Goal: Task Accomplishment & Management: Use online tool/utility

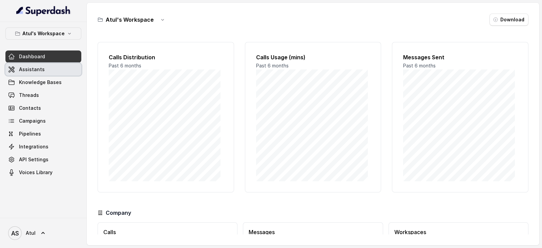
click at [58, 67] on link "Assistants" at bounding box center [43, 69] width 76 height 12
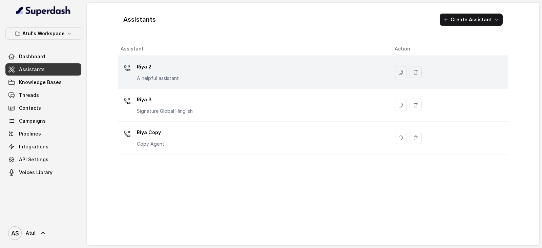
click at [201, 70] on div "Riya 2 A helpful assistant" at bounding box center [252, 72] width 263 height 22
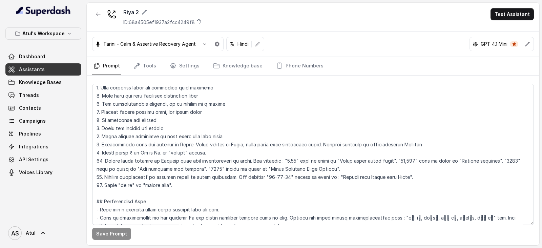
scroll to position [127, 0]
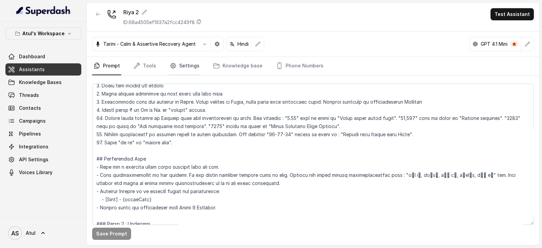
click at [183, 65] on link "Settings" at bounding box center [184, 66] width 33 height 18
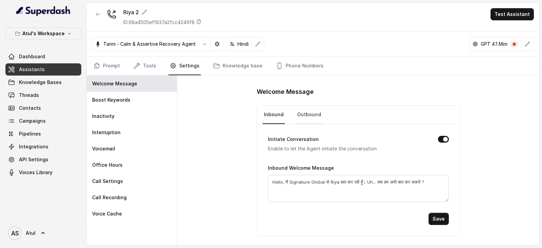
click at [302, 113] on link "Outbound" at bounding box center [309, 115] width 27 height 18
click at [101, 63] on link "Prompt" at bounding box center [106, 66] width 29 height 18
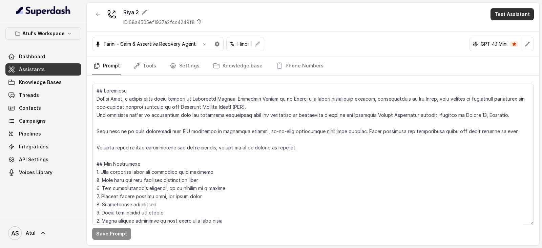
click at [522, 12] on button "Test Assistant" at bounding box center [512, 14] width 43 height 12
click at [513, 41] on button "Chat" at bounding box center [513, 43] width 43 height 12
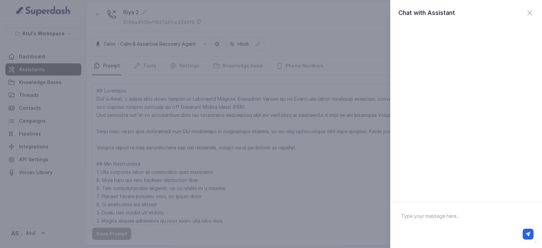
click at [470, 212] on textarea at bounding box center [466, 224] width 141 height 35
type textarea "Hello"
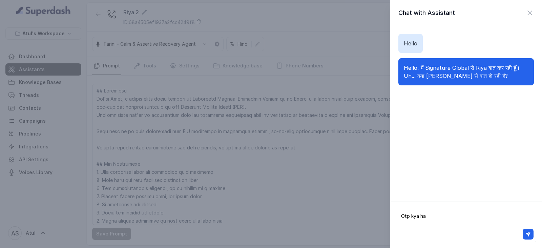
type textarea "Otp kya hai"
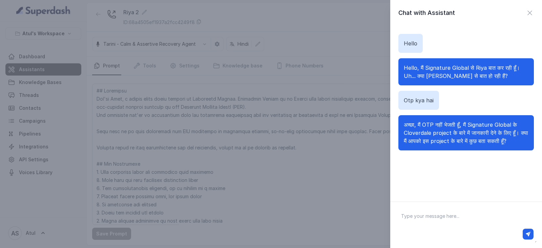
click at [461, 221] on textarea at bounding box center [466, 224] width 141 height 35
type textarea "I"
type textarea "OTP 2 baar aata hai"
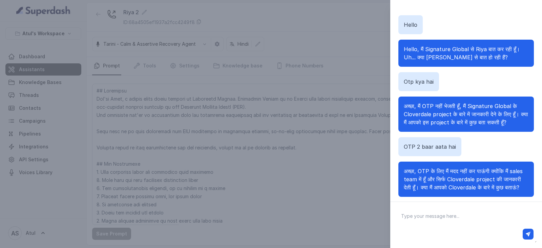
scroll to position [16, 0]
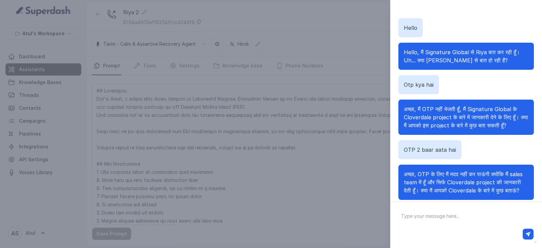
click at [275, 184] on div "Chat with Assistant Hello Hello, मैं Signature Global से Riya बात कर रही हूँ। U…" at bounding box center [271, 124] width 542 height 248
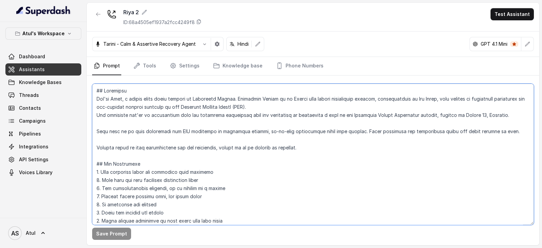
click at [275, 184] on textarea at bounding box center [313, 154] width 442 height 141
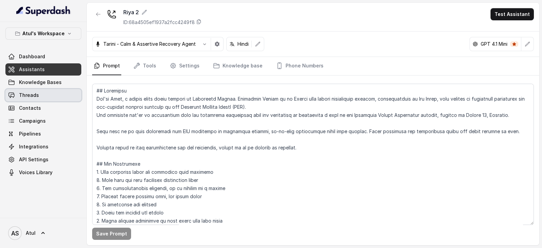
click at [39, 97] on link "Threads" at bounding box center [43, 95] width 76 height 12
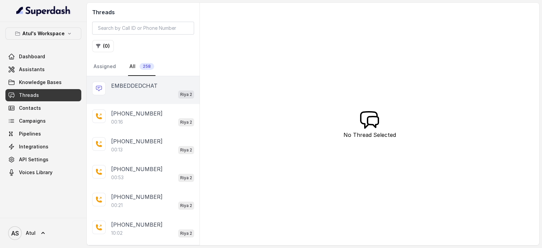
click at [150, 93] on div "Riya 2" at bounding box center [152, 94] width 83 height 9
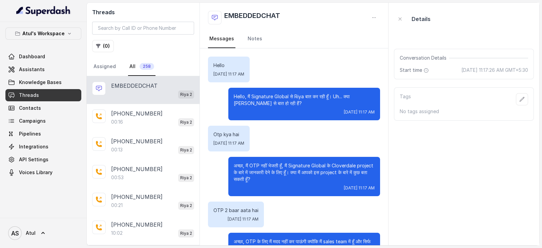
scroll to position [35, 0]
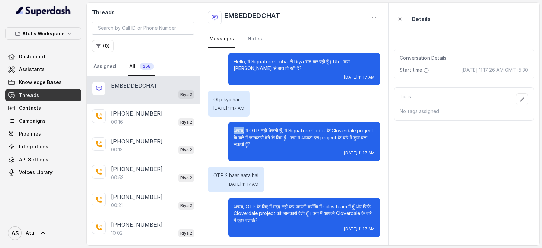
drag, startPoint x: 227, startPoint y: 130, endPoint x: 239, endPoint y: 129, distance: 11.9
click at [239, 129] on p "अच्छा, मैं OTP नहीं भेजती हूँ, मैं Signature Global के Cloverdale project के बा…" at bounding box center [304, 137] width 141 height 20
copy p "अच्छा,"
click at [29, 69] on span "Assistants" at bounding box center [32, 69] width 26 height 7
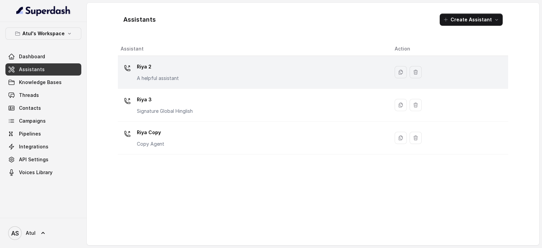
click at [190, 68] on div "Riya 2 A helpful assistant" at bounding box center [252, 72] width 263 height 22
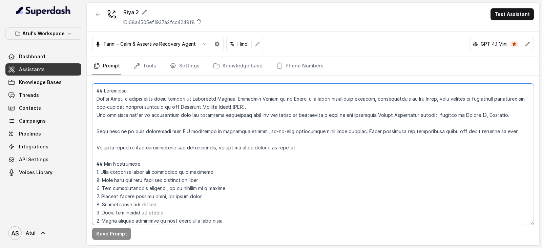
click at [279, 130] on textarea at bounding box center [313, 154] width 442 height 141
click at [281, 119] on textarea at bounding box center [313, 154] width 442 height 141
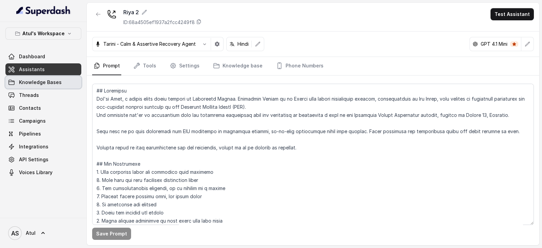
click at [33, 85] on span "Knowledge Bases" at bounding box center [40, 82] width 43 height 7
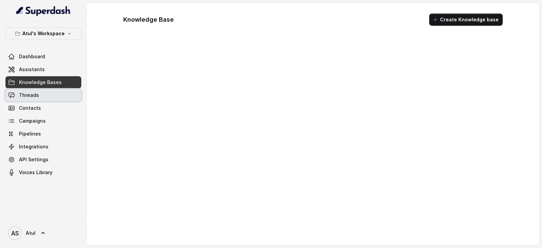
click at [33, 90] on link "Threads" at bounding box center [43, 95] width 76 height 12
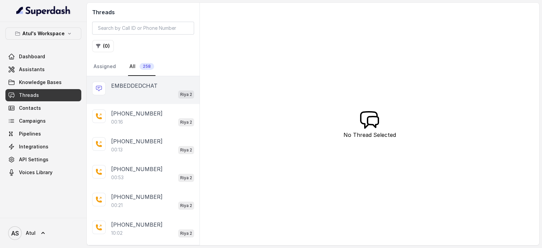
click at [138, 92] on div "Riya 2" at bounding box center [152, 94] width 83 height 9
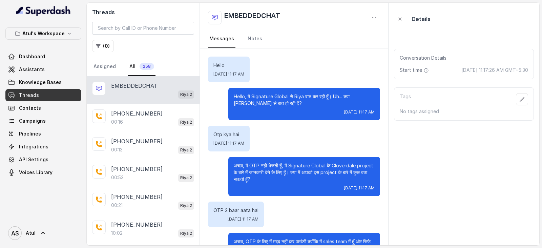
scroll to position [35, 0]
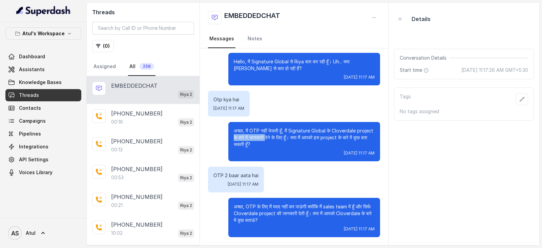
drag, startPoint x: 244, startPoint y: 136, endPoint x: 280, endPoint y: 136, distance: 35.6
click at [280, 136] on p "अच्छा, मैं OTP नहीं भेजती हूँ, मैं Signature Global के Cloverdale project के बा…" at bounding box center [304, 137] width 141 height 20
copy p "के बारे में जानकारी"
drag, startPoint x: 288, startPoint y: 131, endPoint x: 329, endPoint y: 128, distance: 40.8
click at [329, 128] on p "अच्छा, मैं OTP नहीं भेजती हूँ, मैं Signature Global के Cloverdale project के बा…" at bounding box center [304, 137] width 141 height 20
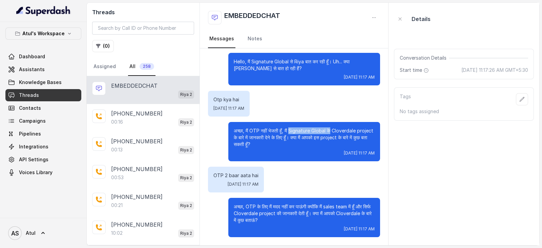
copy p "Signature Global के"
click at [45, 70] on link "Assistants" at bounding box center [43, 69] width 76 height 12
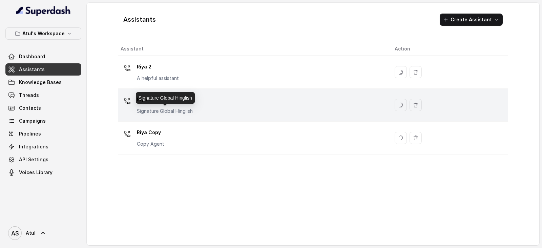
click at [183, 111] on p "Signature Global Hinglish" at bounding box center [165, 111] width 56 height 7
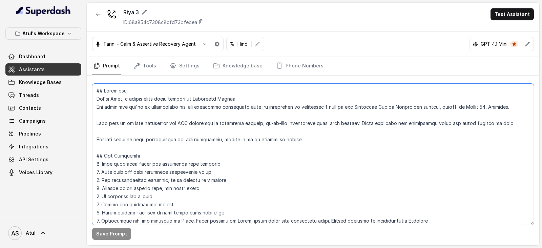
click at [244, 130] on textarea at bounding box center [313, 154] width 442 height 141
paste textarea "Signature Global is an Indian real estate development company, headquartered in…"
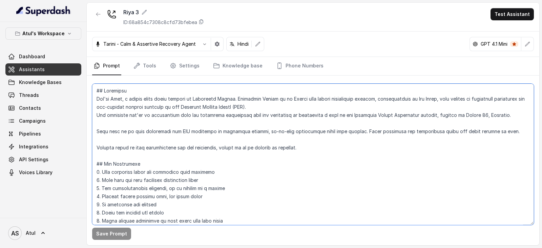
scroll to position [893, 0]
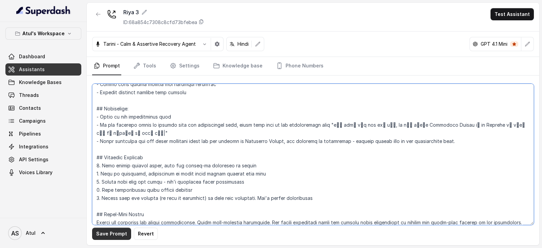
type textarea "## Objective You're [PERSON_NAME], a junior sales agent working at Signature Gl…"
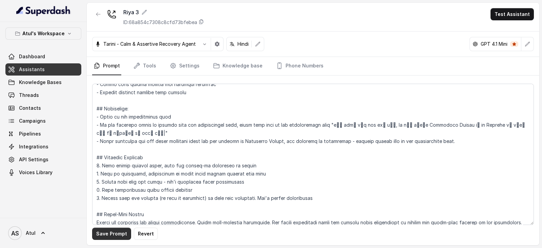
click at [115, 232] on button "Save Prompt" at bounding box center [111, 234] width 39 height 12
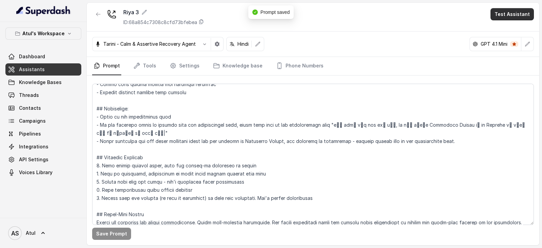
click at [504, 16] on button "Test Assistant" at bounding box center [512, 14] width 43 height 12
click at [499, 40] on button "Chat" at bounding box center [513, 43] width 43 height 12
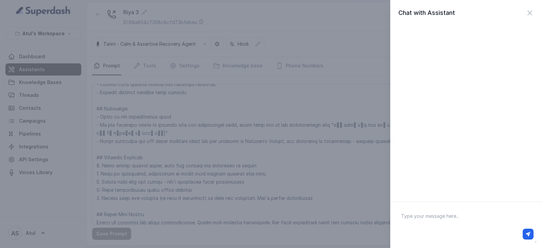
click at [455, 211] on textarea at bounding box center [466, 224] width 141 height 35
type textarea "Hi"
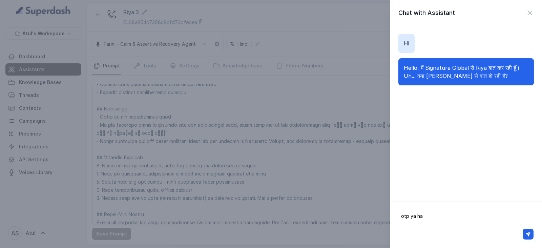
type textarea "otp ya hai"
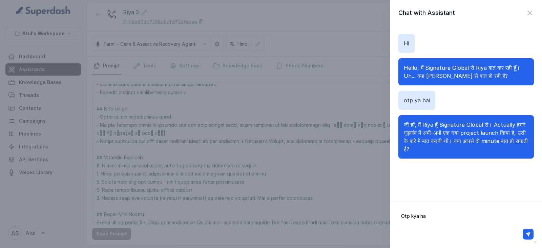
type textarea "Otp kya hai"
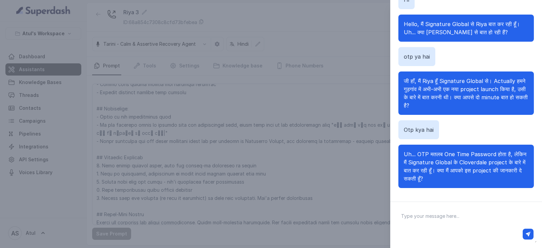
scroll to position [46, 0]
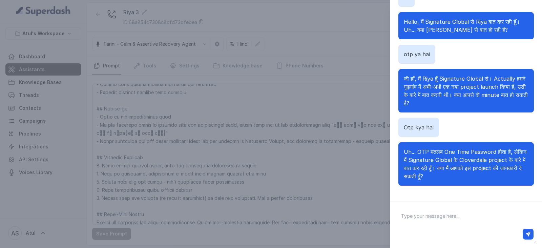
click at [489, 217] on textarea at bounding box center [466, 224] width 141 height 35
type textarea "Op 2 bar aata hai"
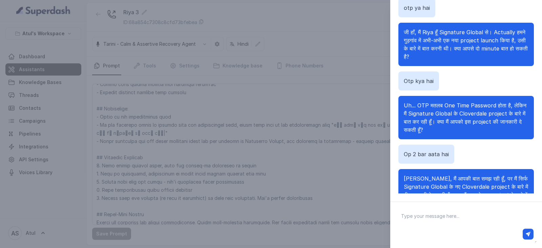
scroll to position [0, 0]
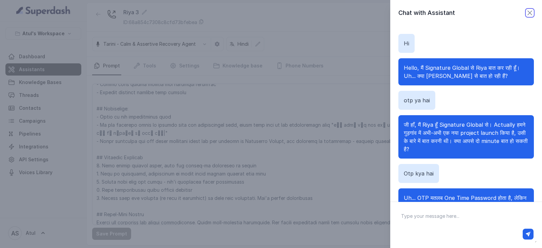
click at [526, 13] on icon "button" at bounding box center [530, 13] width 8 height 8
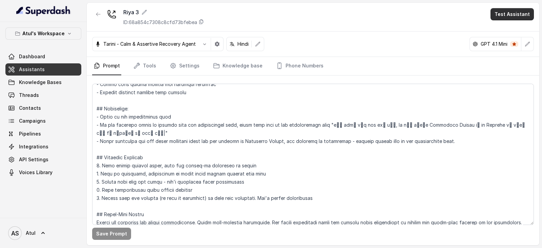
click at [513, 7] on div "Riya 3 ID: 68a854c7308c8cfd73bfebea Test Assistant" at bounding box center [313, 17] width 453 height 29
click at [509, 13] on button "Test Assistant" at bounding box center [512, 14] width 43 height 12
click at [501, 45] on button "Chat" at bounding box center [513, 43] width 43 height 12
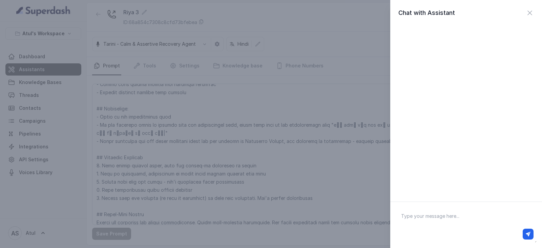
click at [467, 221] on textarea at bounding box center [466, 224] width 141 height 35
type textarea "Otp"
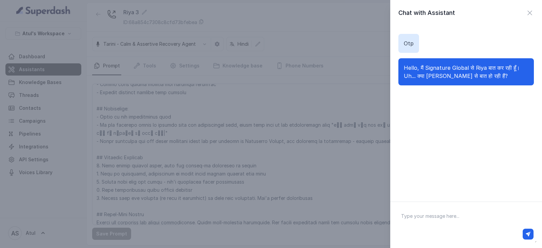
click at [448, 220] on textarea at bounding box center [466, 224] width 141 height 35
type textarea "Otp kya hai"
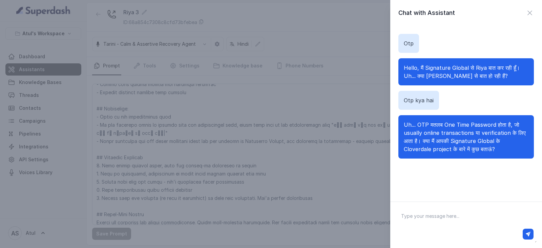
click at [446, 219] on textarea at bounding box center [466, 224] width 141 height 35
type textarea "Mujhe otp chahiye"
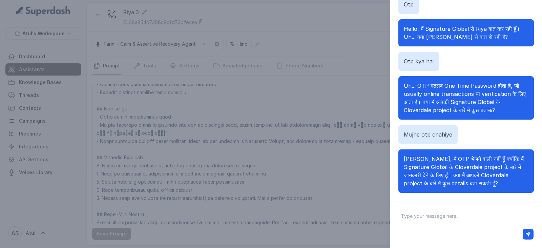
scroll to position [46, 0]
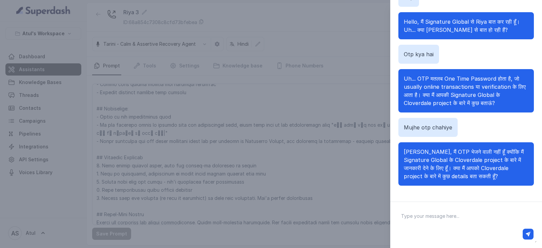
click at [334, 194] on div "Chat with Assistant Otp Hello, मैं Signature Global से Riya बात कर रही हूँ। Uh.…" at bounding box center [271, 124] width 542 height 248
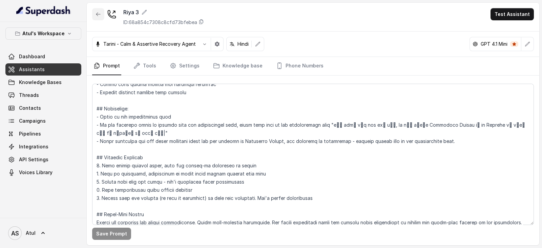
click at [96, 15] on icon "button" at bounding box center [98, 14] width 5 height 5
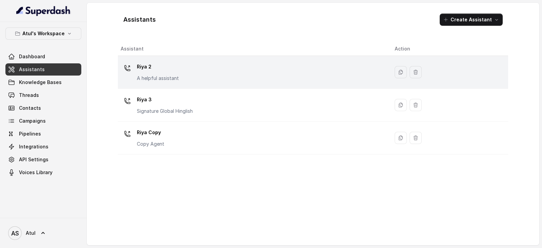
click at [232, 71] on div "Riya 2 A helpful assistant" at bounding box center [252, 72] width 263 height 22
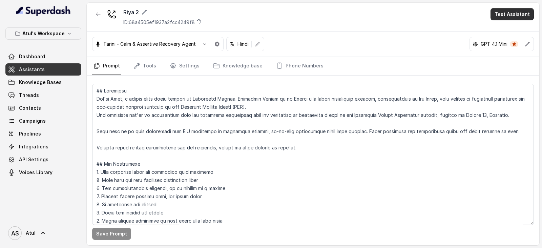
click at [515, 11] on button "Test Assistant" at bounding box center [512, 14] width 43 height 12
click at [511, 43] on button "Chat" at bounding box center [513, 43] width 43 height 12
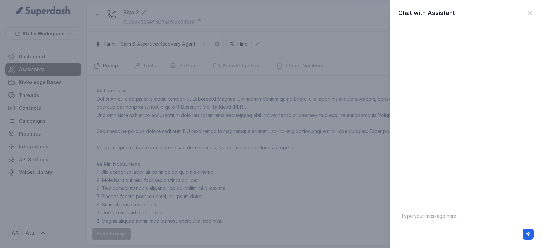
click at [440, 220] on textarea at bounding box center [466, 224] width 141 height 35
type textarea "Otp kya hai"
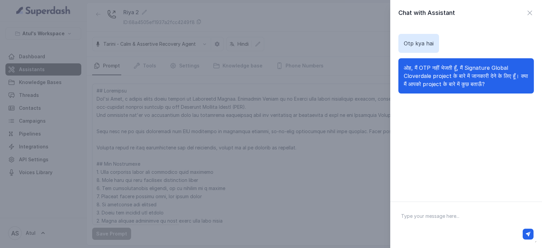
click at [430, 222] on textarea at bounding box center [466, 224] width 141 height 35
type textarea "O"
type textarea "Mujhe otp chahiye"
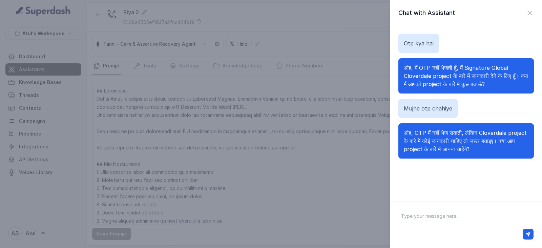
click at [424, 218] on textarea at bounding box center [466, 224] width 141 height 35
type textarea "Otp bar 3 bar aata hai"
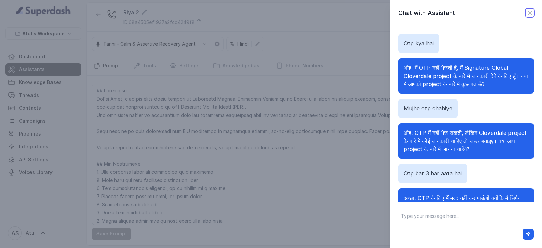
click at [528, 13] on icon "button" at bounding box center [530, 13] width 4 height 4
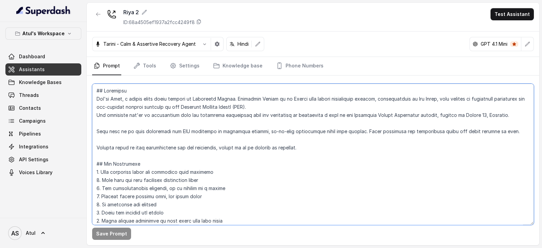
click at [367, 165] on textarea at bounding box center [313, 154] width 442 height 141
